Goal: Navigation & Orientation: Find specific page/section

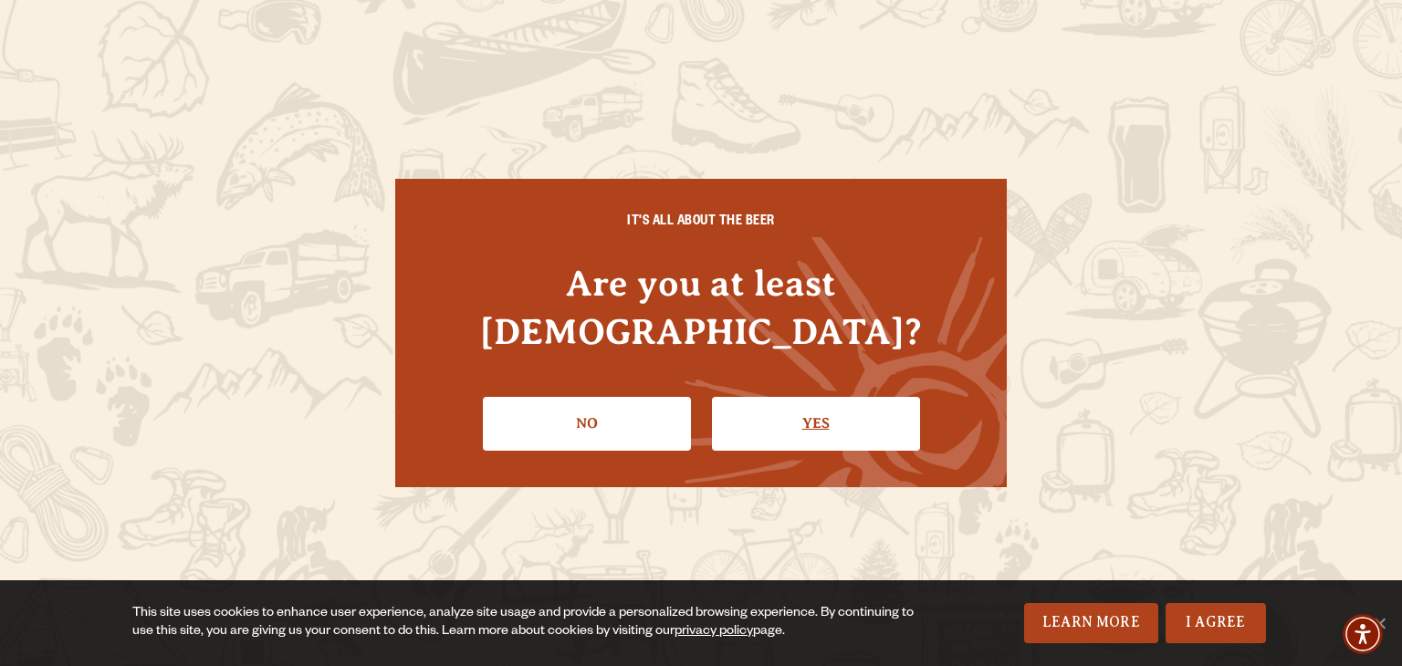
click at [783, 405] on link "Yes" at bounding box center [816, 423] width 208 height 53
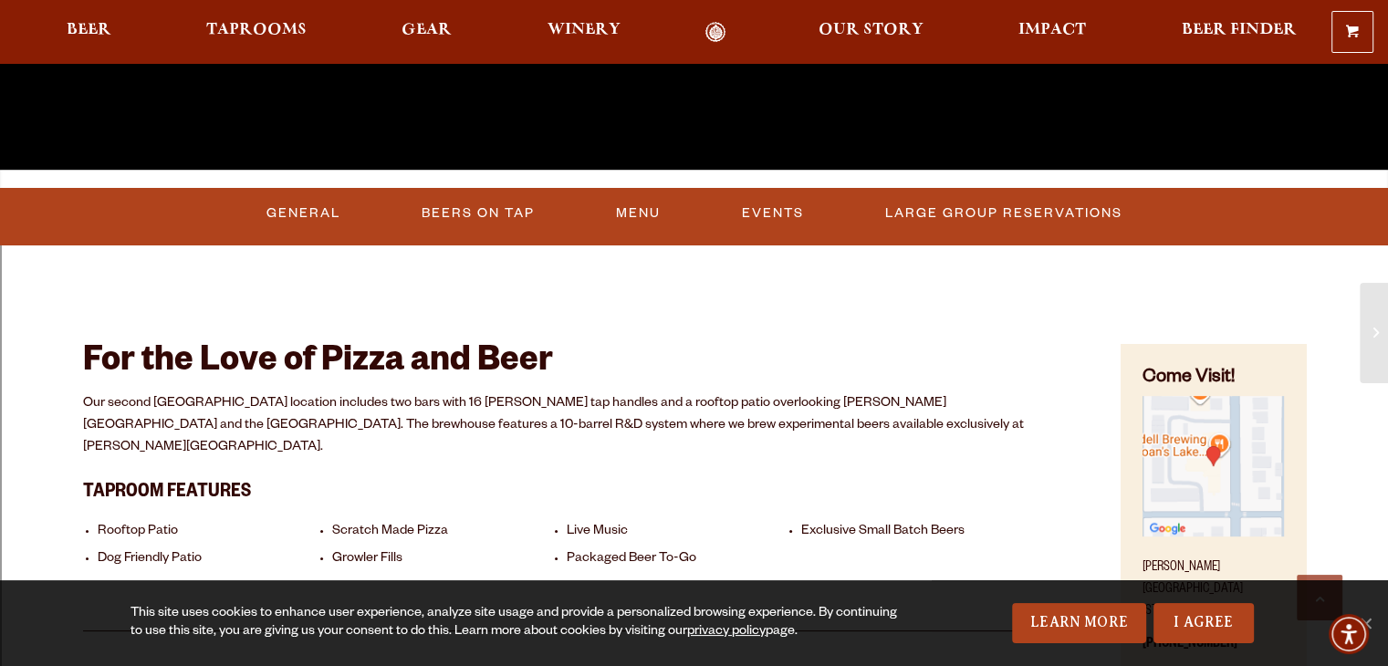
scroll to position [612, 0]
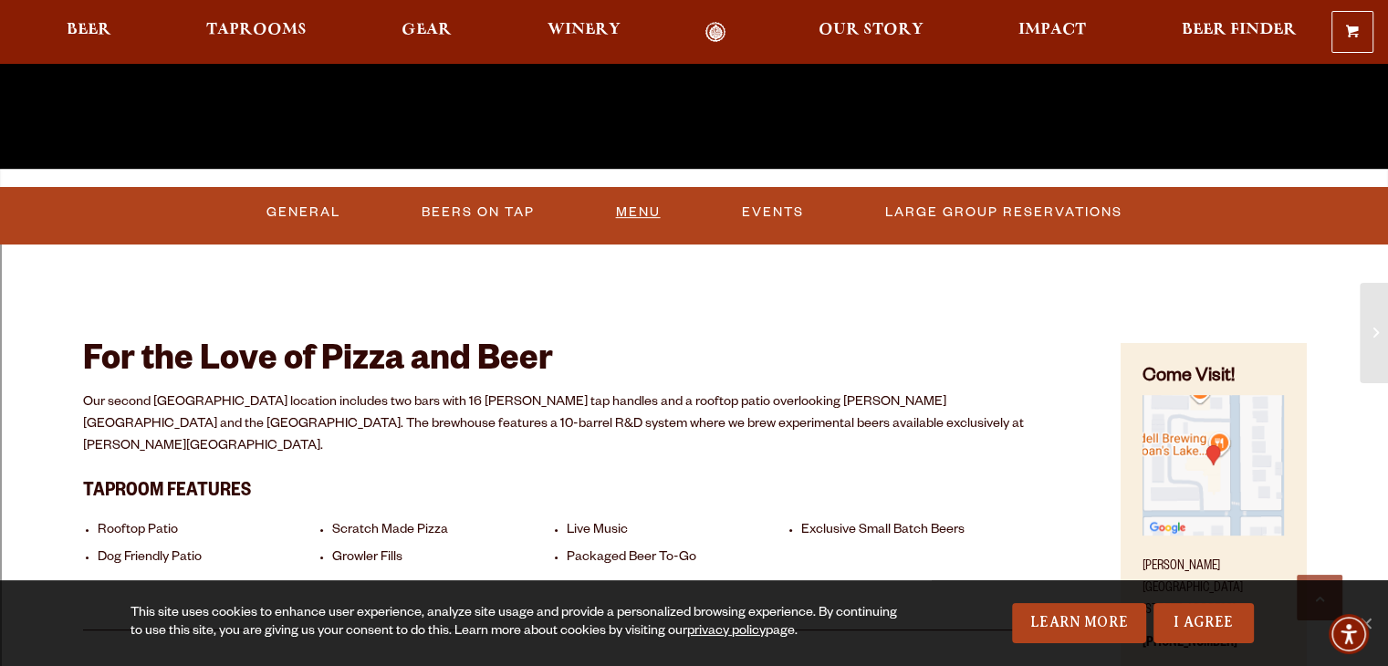
click at [616, 212] on link "Menu" at bounding box center [638, 213] width 59 height 42
click at [277, 228] on link "General" at bounding box center [298, 213] width 89 height 42
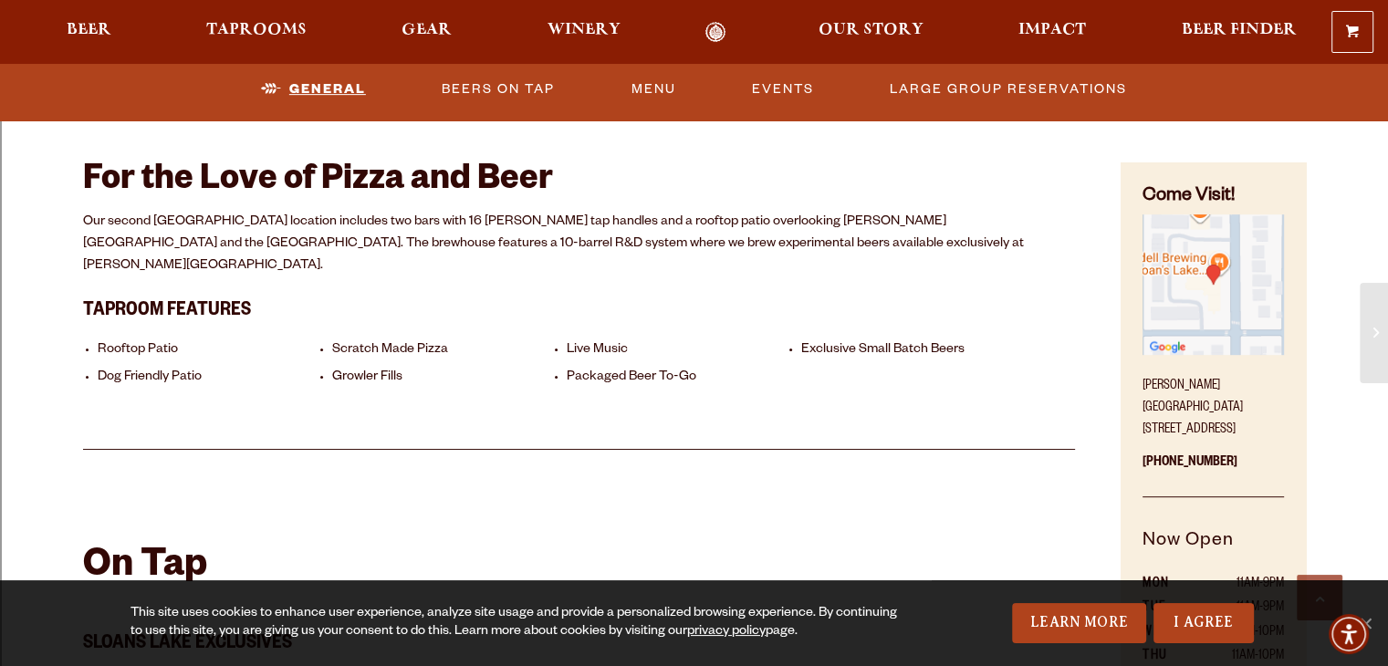
scroll to position [794, 0]
click at [809, 79] on link "Events" at bounding box center [783, 89] width 77 height 42
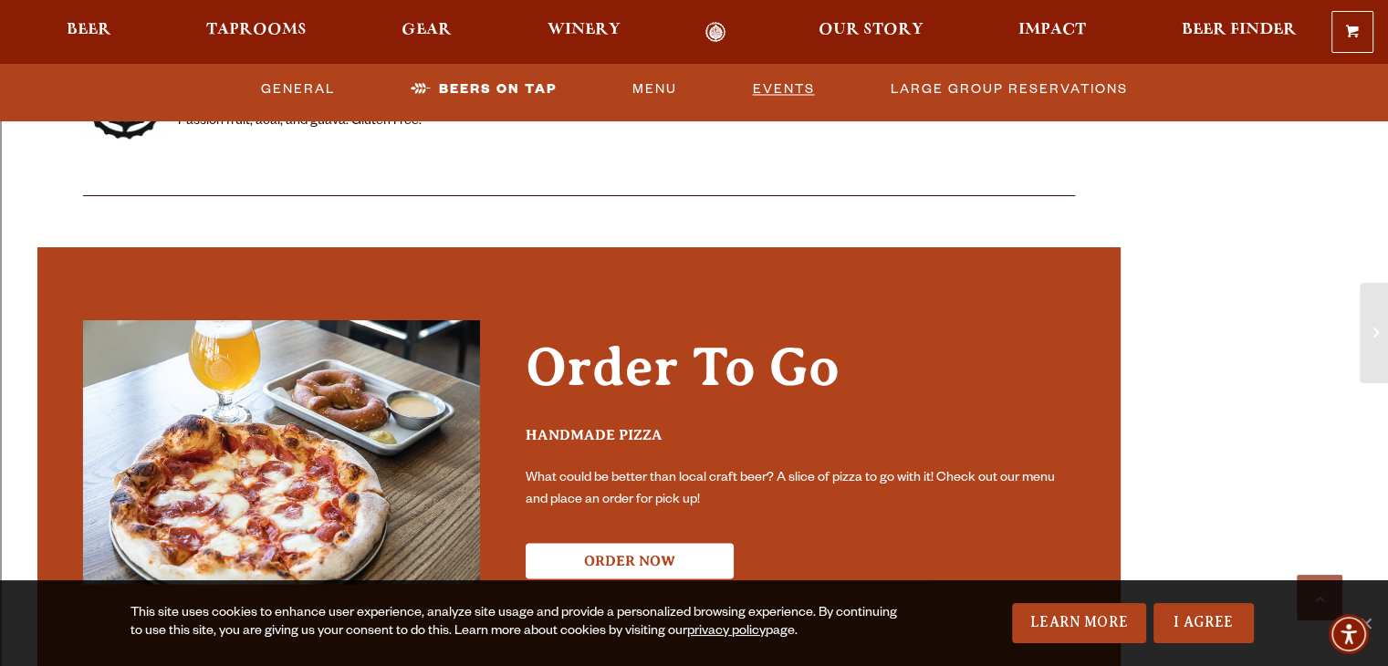
scroll to position [3234, 0]
click at [245, 28] on span "Taprooms" at bounding box center [256, 30] width 100 height 15
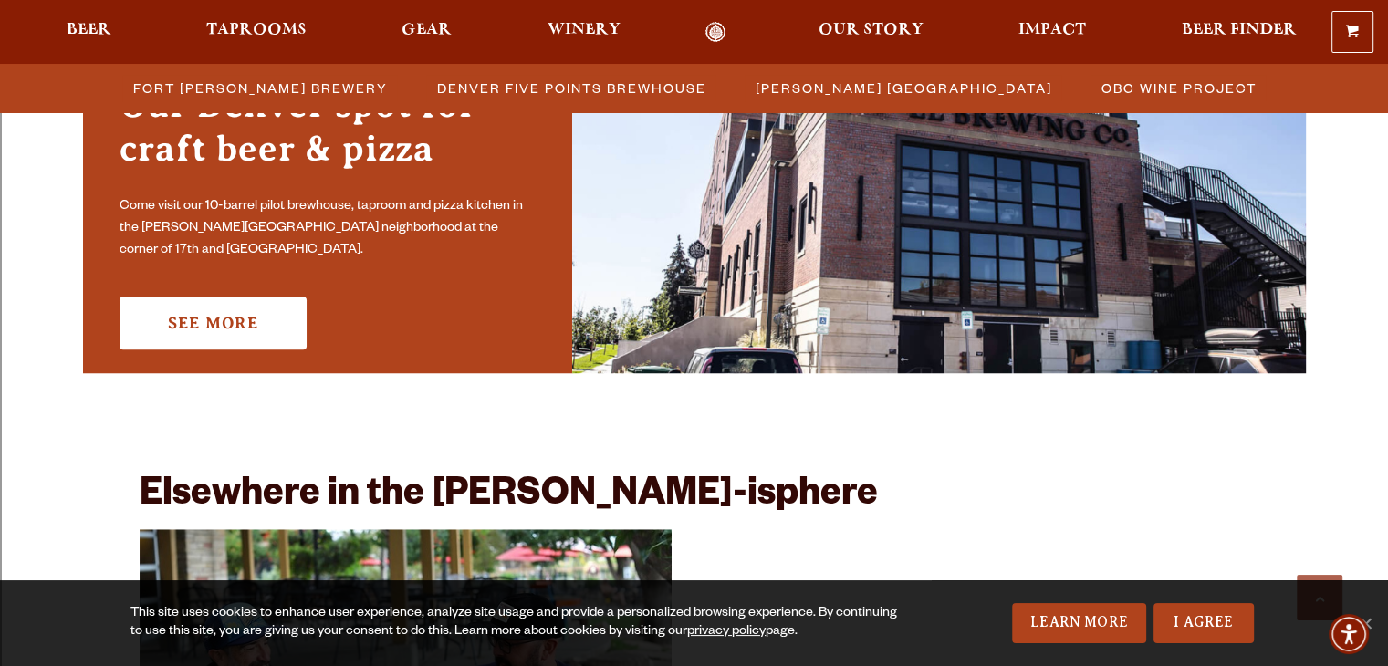
scroll to position [1419, 0]
